Goal: Transaction & Acquisition: Subscribe to service/newsletter

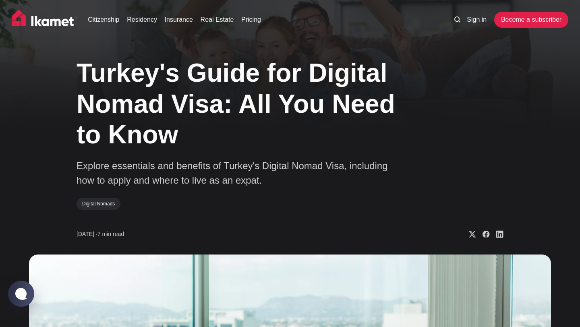
click at [267, 24] on ul "Citizenship Residency Insurance Real Estate Pricing" at bounding box center [263, 20] width 366 height 16
click at [261, 19] on link "Pricing" at bounding box center [251, 20] width 20 height 10
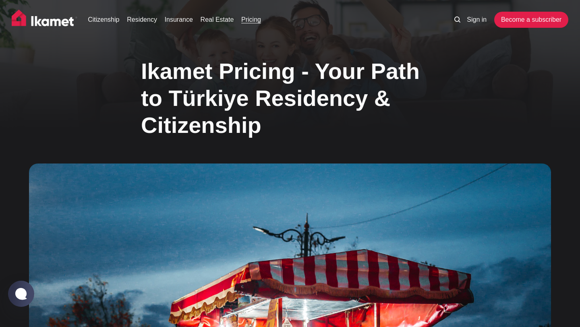
click at [533, 30] on div "Citizenship Residency Insurance Real Estate Pricing Sign in Become a subscriber" at bounding box center [290, 22] width 580 height 44
click at [531, 25] on link "Become a subscriber" at bounding box center [531, 20] width 74 height 16
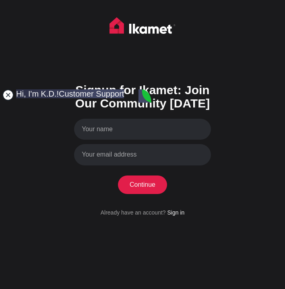
click at [8, 97] on jdiv at bounding box center [7, 94] width 11 height 11
